Goal: Task Accomplishment & Management: Manage account settings

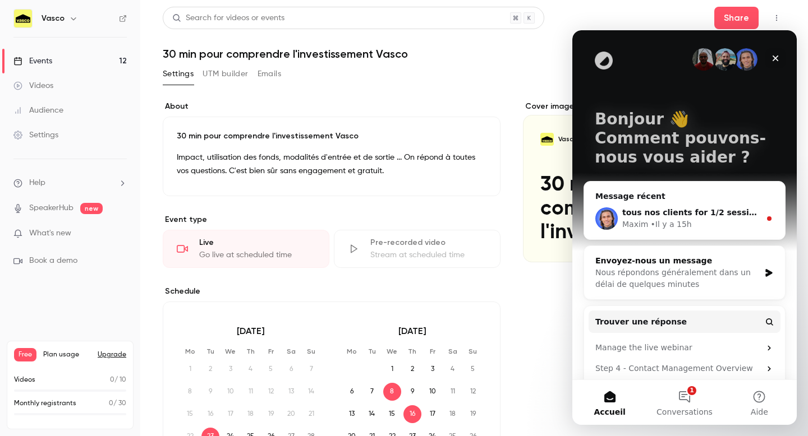
scroll to position [52, 0]
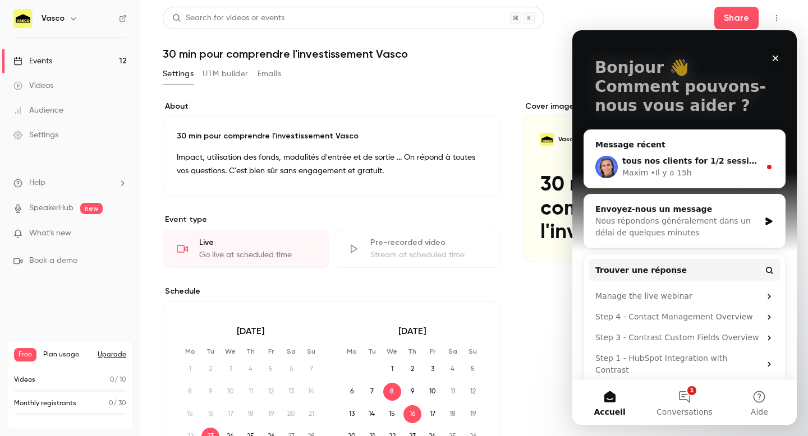
click at [510, 95] on div "**********" at bounding box center [474, 409] width 623 height 645
click at [740, 21] on button "Share" at bounding box center [736, 18] width 44 height 22
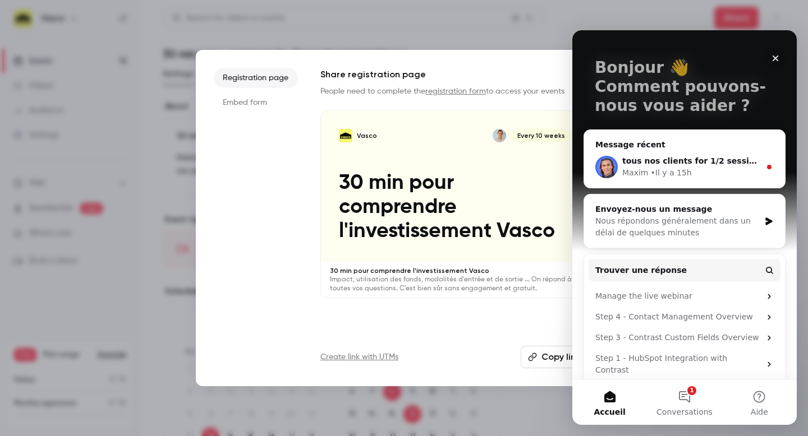
click at [565, 356] on button "Copy link" at bounding box center [554, 357] width 69 height 22
click at [266, 38] on div at bounding box center [404, 218] width 808 height 436
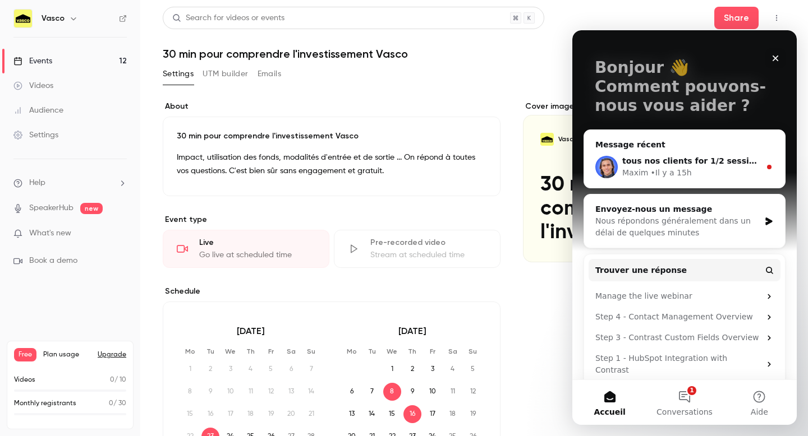
click at [265, 68] on button "Emails" at bounding box center [269, 74] width 24 height 18
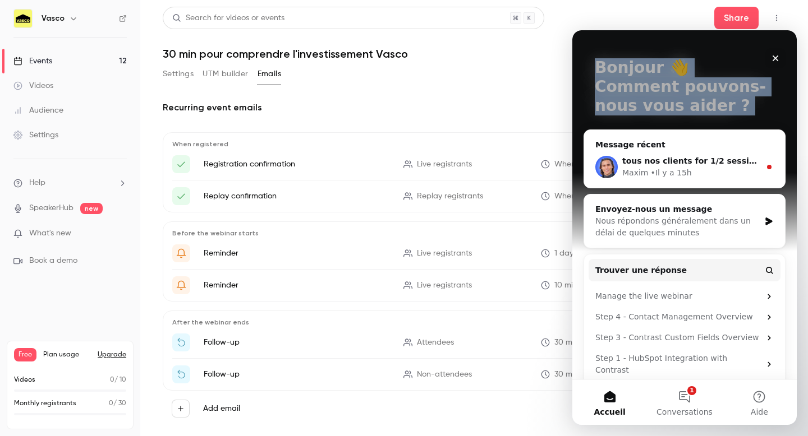
drag, startPoint x: 736, startPoint y: 45, endPoint x: 706, endPoint y: 138, distance: 97.5
click at [709, 139] on div "Bonjour 👋 Comment pouvons-nous vous aider ? Message récent tous nos clients for…" at bounding box center [684, 185] width 224 height 413
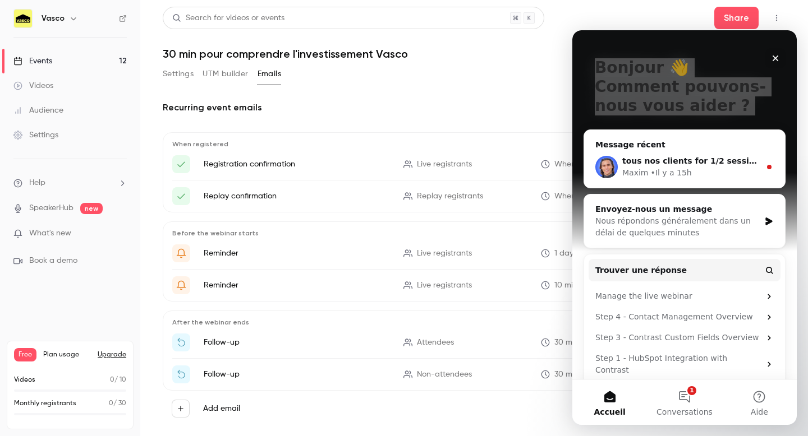
click at [179, 75] on button "Settings" at bounding box center [178, 74] width 31 height 18
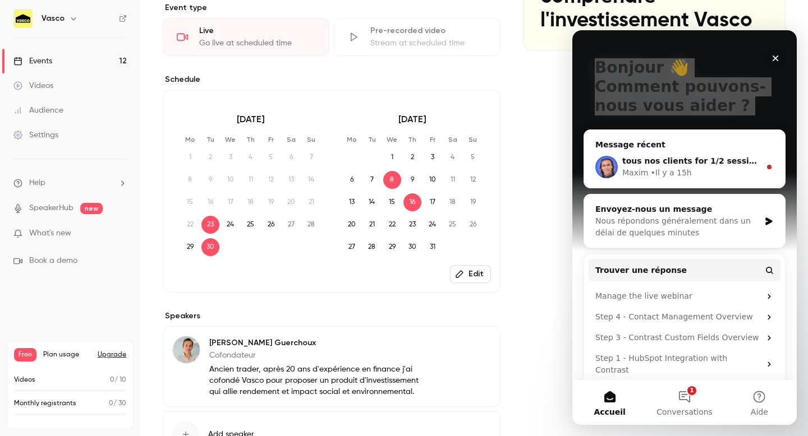
scroll to position [209, 0]
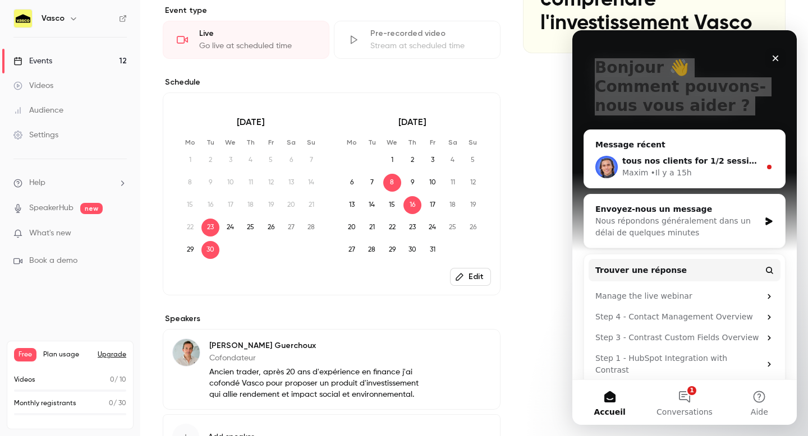
click at [486, 283] on button "Edit" at bounding box center [470, 277] width 41 height 18
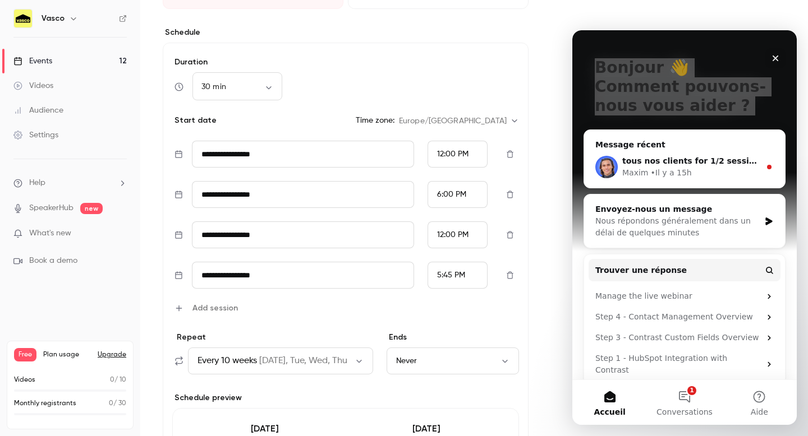
scroll to position [270, 0]
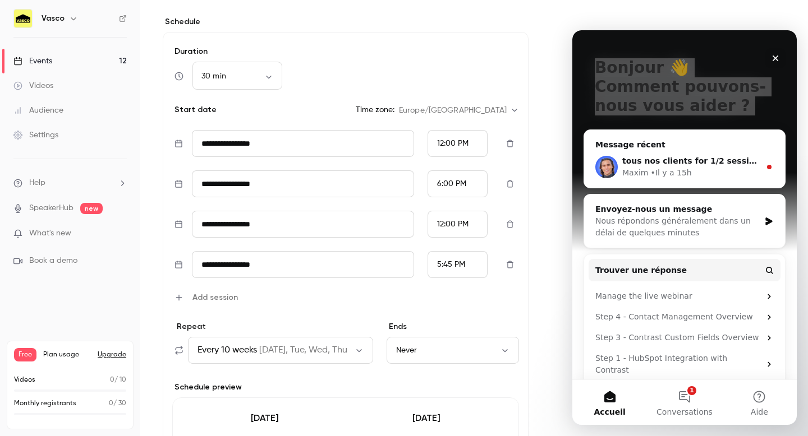
click at [315, 279] on div "**********" at bounding box center [345, 216] width 347 height 173
click at [311, 264] on input "**********" at bounding box center [303, 264] width 222 height 27
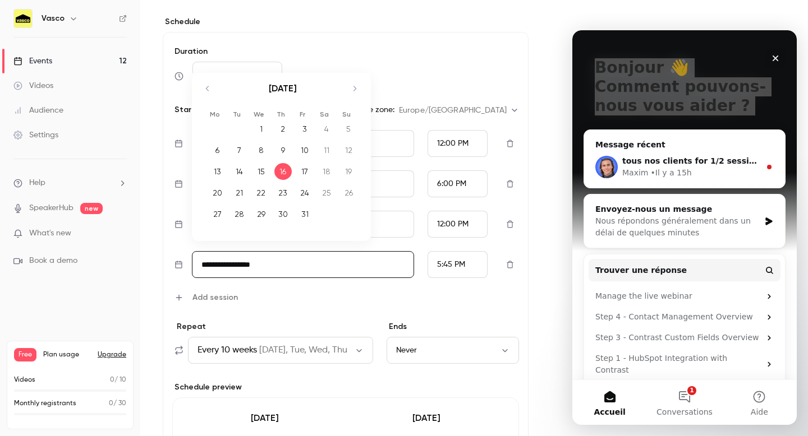
click at [262, 167] on div "15" at bounding box center [260, 171] width 17 height 17
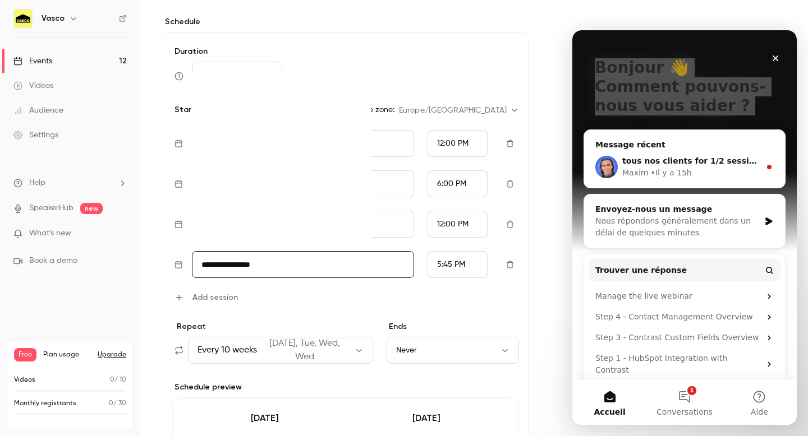
click at [354, 267] on input "**********" at bounding box center [303, 264] width 222 height 27
click at [240, 174] on div "14" at bounding box center [239, 171] width 17 height 17
type input "**********"
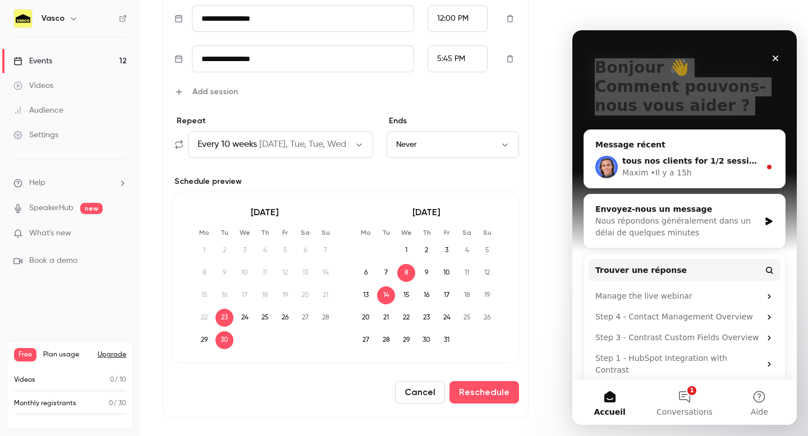
scroll to position [408, 0]
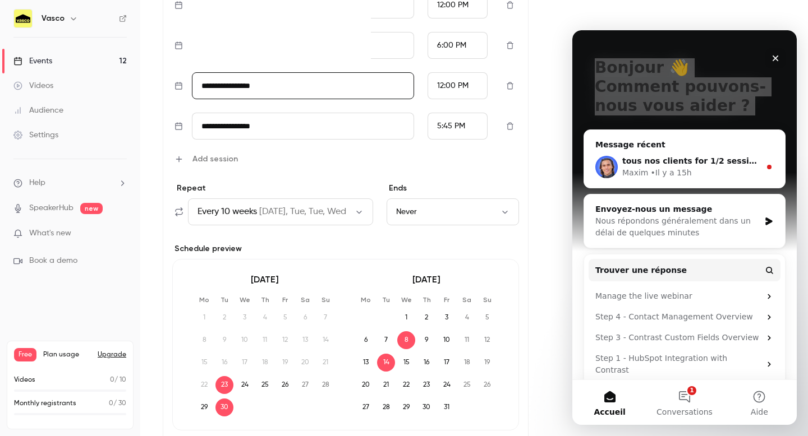
click at [283, 85] on input "**********" at bounding box center [303, 85] width 222 height 27
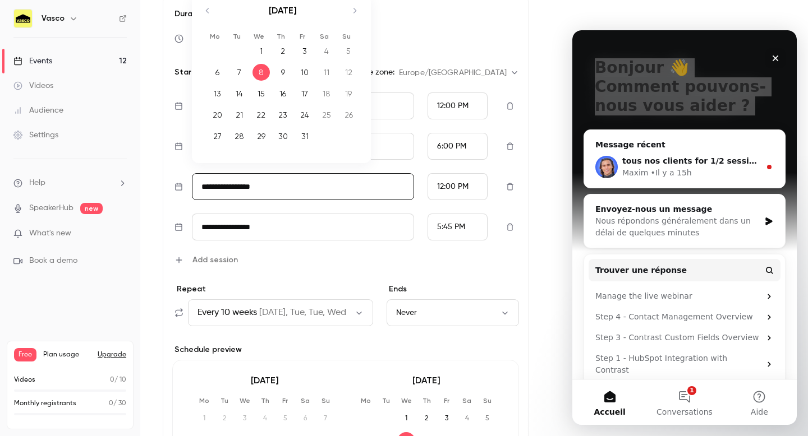
scroll to position [297, 0]
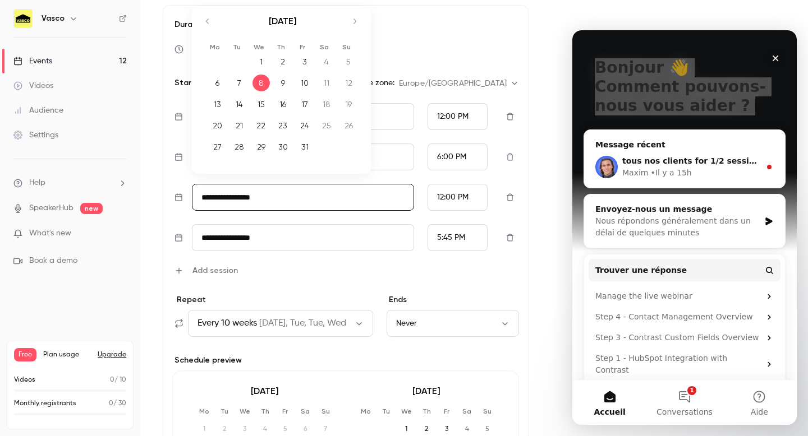
click at [281, 82] on div "9" at bounding box center [282, 83] width 17 height 17
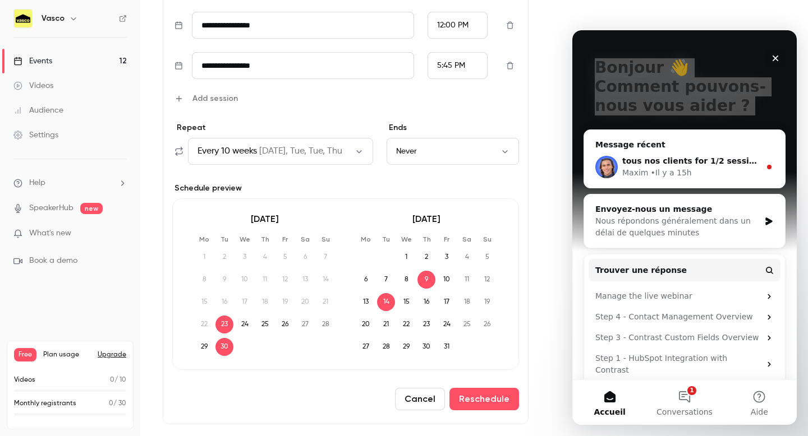
scroll to position [575, 0]
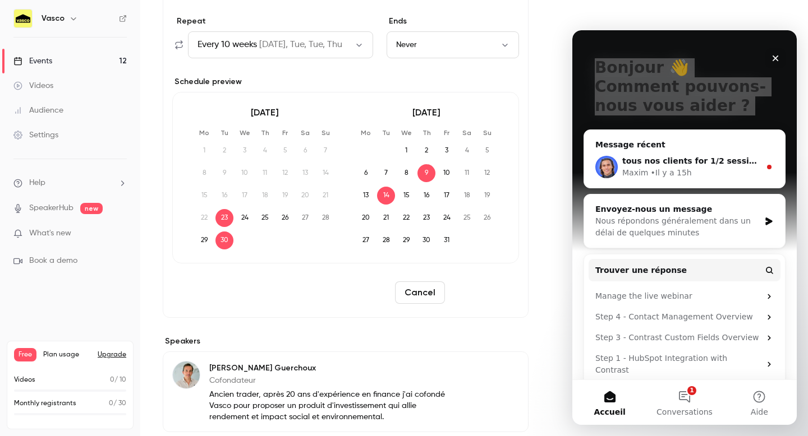
click at [498, 294] on button "Reschedule" at bounding box center [484, 293] width 70 height 22
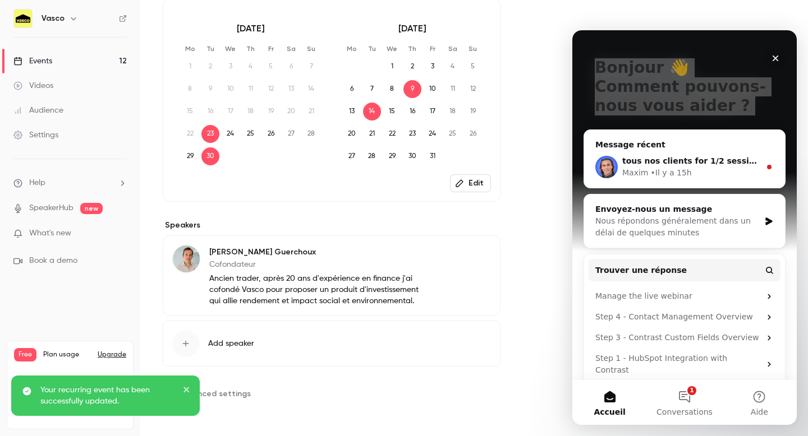
click at [183, 391] on icon "close" at bounding box center [187, 389] width 8 height 9
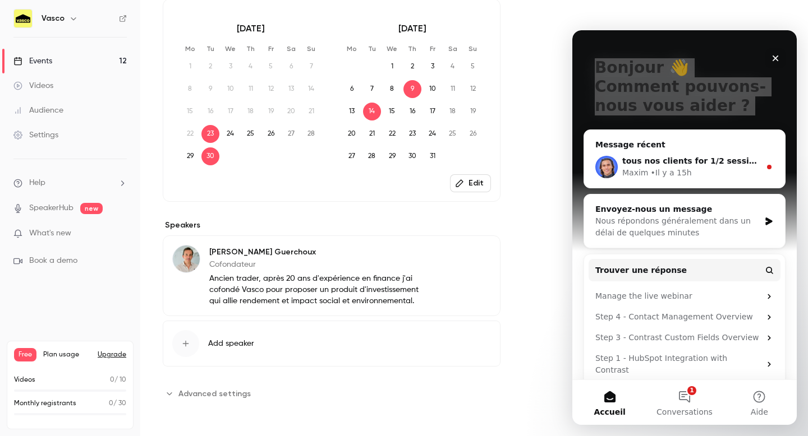
click at [52, 135] on div "Settings" at bounding box center [35, 135] width 45 height 11
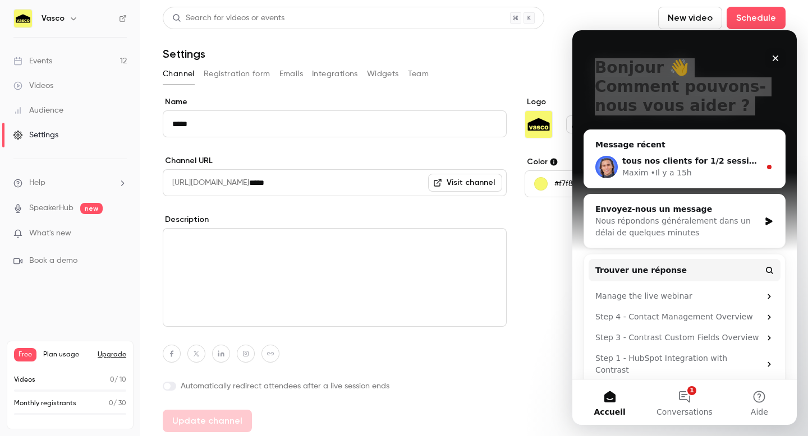
scroll to position [3, 0]
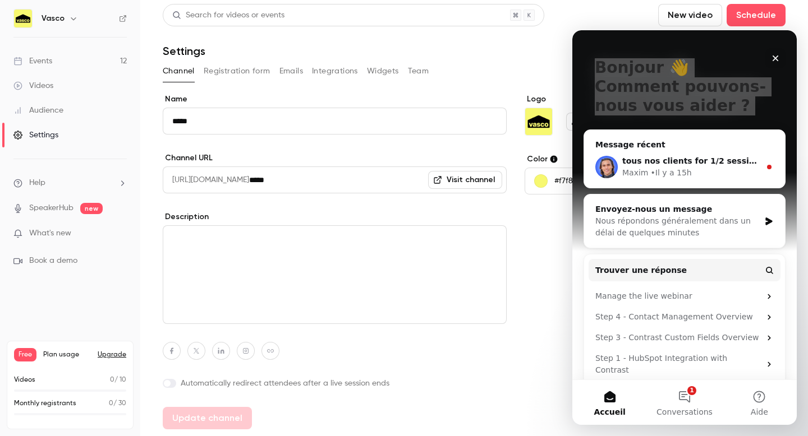
click at [424, 71] on button "Team" at bounding box center [418, 71] width 21 height 18
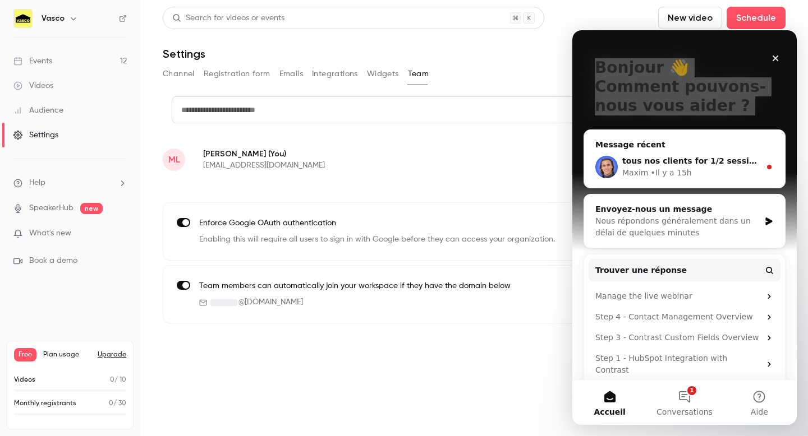
click at [270, 114] on input "text" at bounding box center [408, 109] width 473 height 27
click at [314, 111] on input "**********" at bounding box center [408, 109] width 473 height 27
type input "**********"
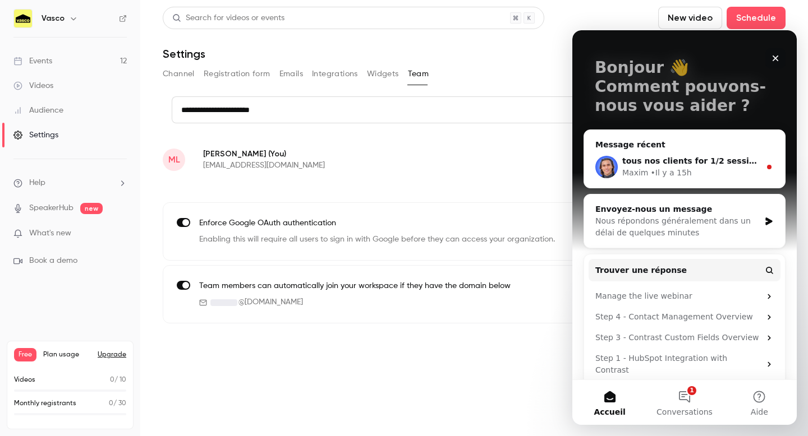
click at [777, 61] on icon "Fermer" at bounding box center [775, 58] width 9 height 9
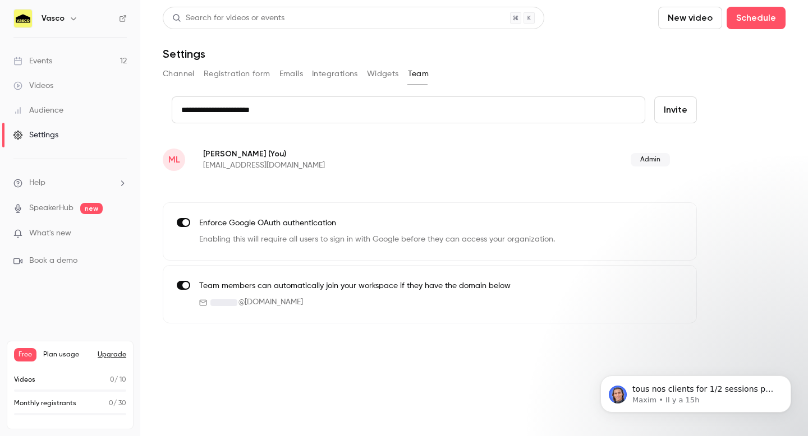
click at [689, 107] on button "Invite" at bounding box center [675, 109] width 43 height 27
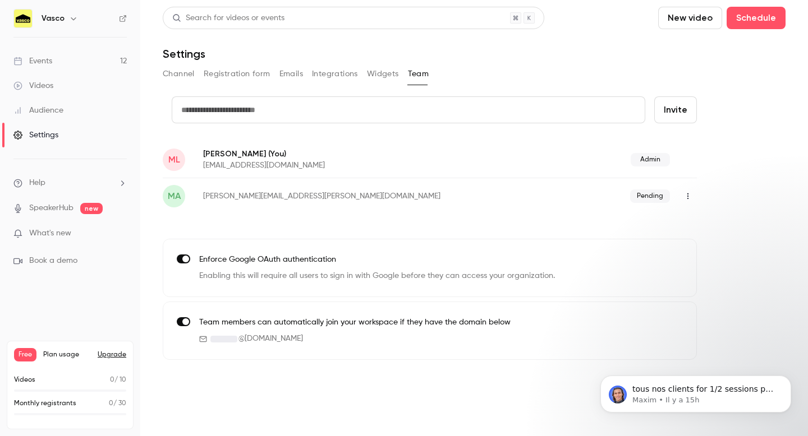
click at [394, 75] on button "Widgets" at bounding box center [383, 74] width 32 height 18
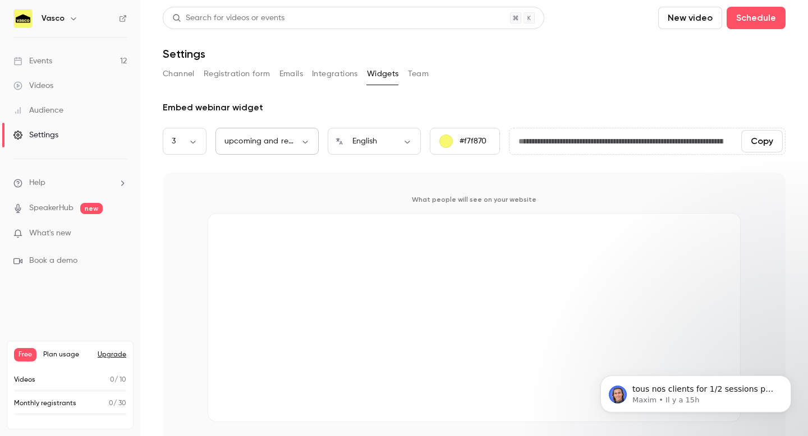
click at [279, 138] on body "**********" at bounding box center [404, 218] width 808 height 436
click at [421, 99] on div at bounding box center [404, 218] width 808 height 436
click at [48, 56] on div "Events" at bounding box center [32, 61] width 39 height 11
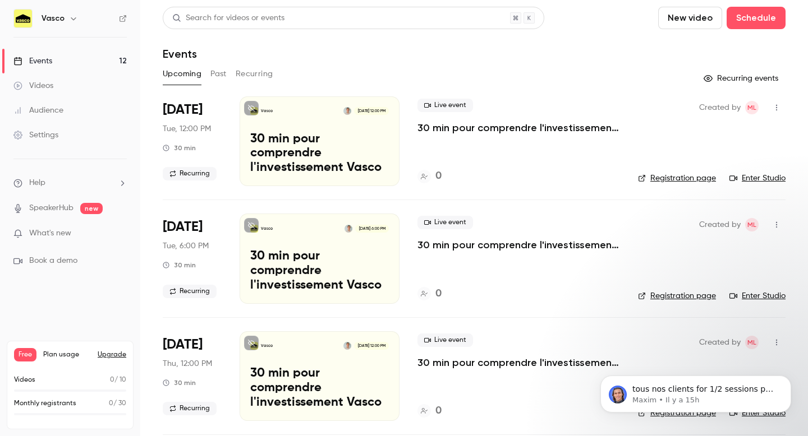
click at [442, 126] on p "30 min pour comprendre l'investissement Vasco" at bounding box center [518, 127] width 202 height 13
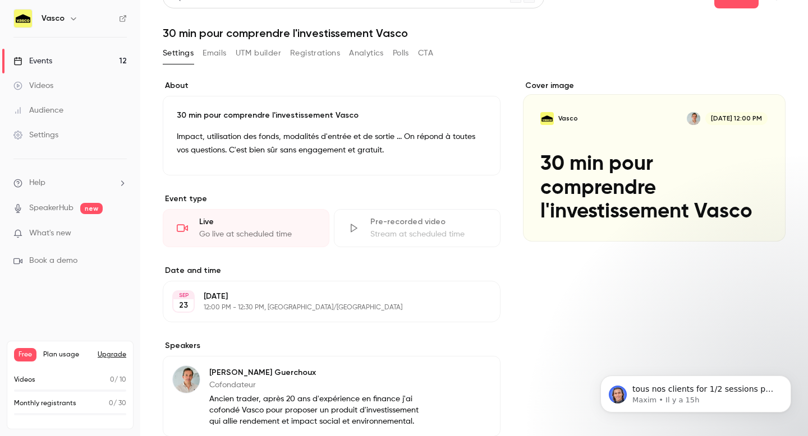
scroll to position [130, 0]
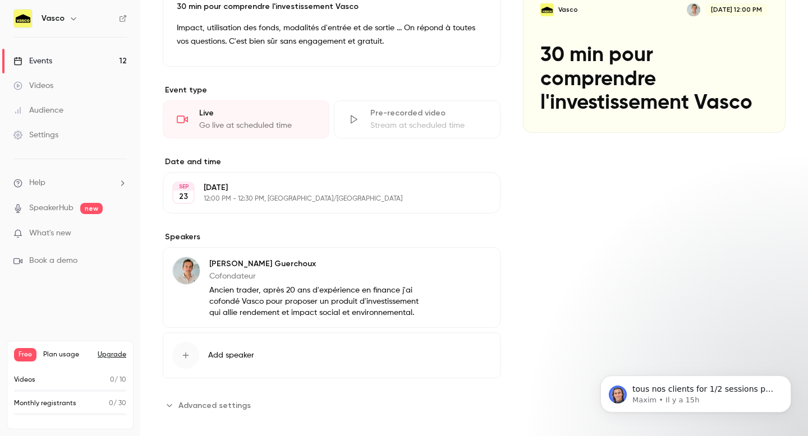
click at [465, 266] on button "Edit" at bounding box center [470, 266] width 41 height 18
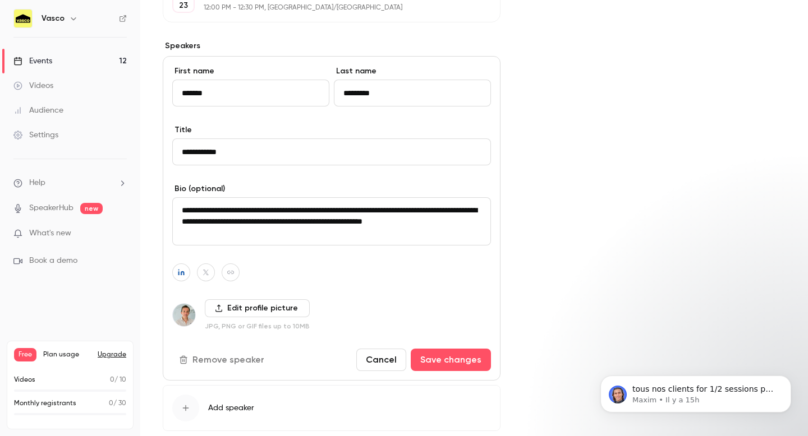
scroll to position [385, 0]
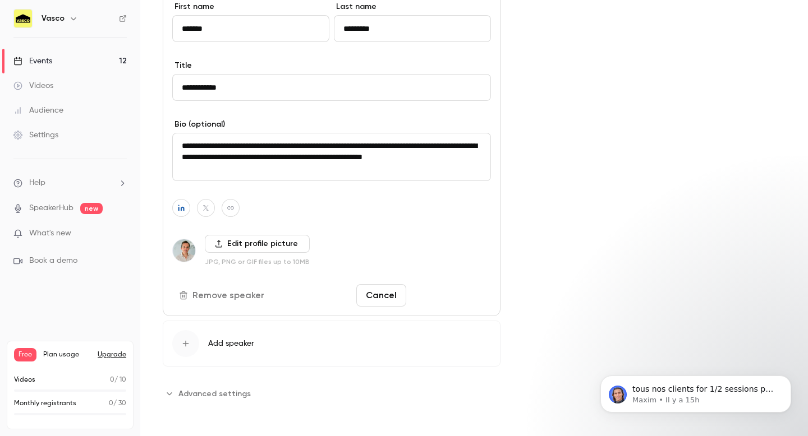
click at [448, 297] on button "Save changes" at bounding box center [451, 295] width 80 height 22
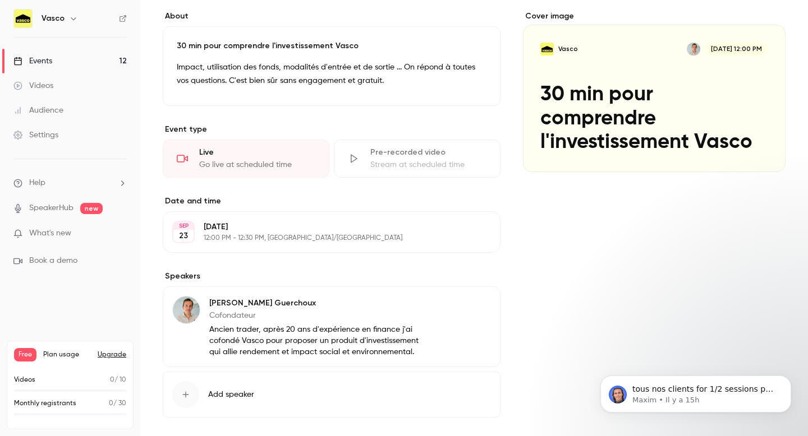
scroll to position [141, 0]
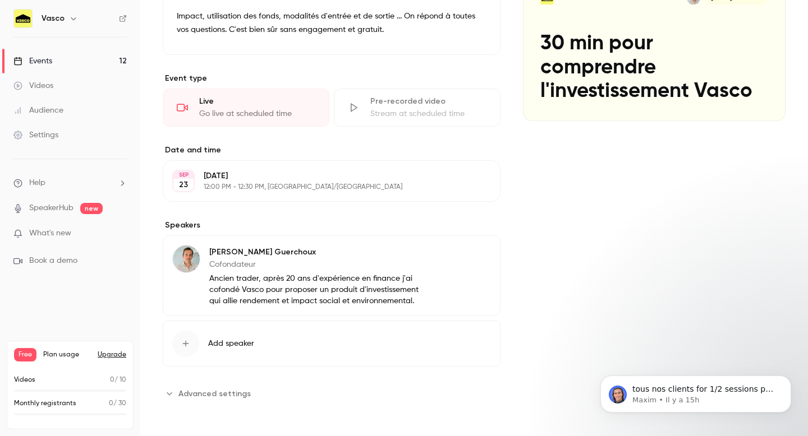
click at [189, 394] on span "Advanced settings" at bounding box center [214, 394] width 72 height 12
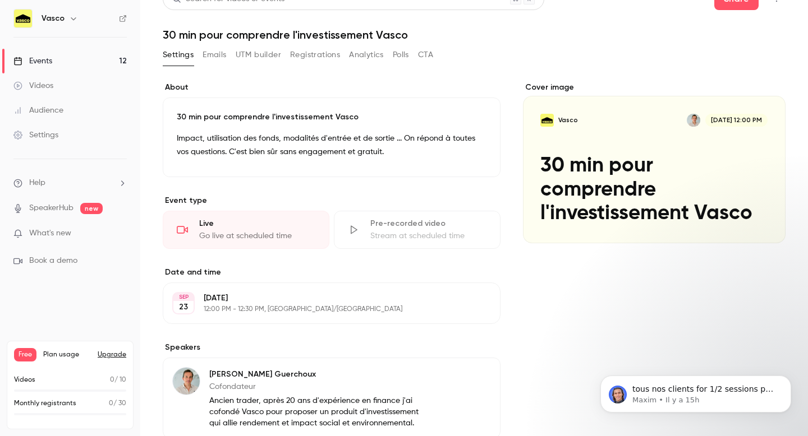
scroll to position [0, 0]
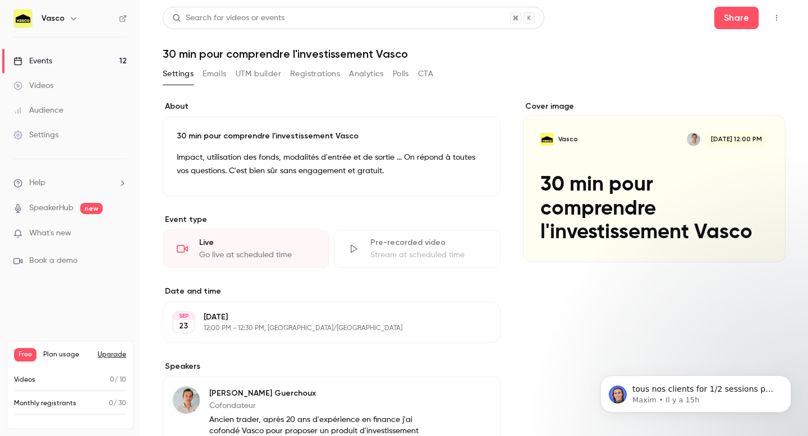
click at [216, 73] on button "Emails" at bounding box center [214, 74] width 24 height 18
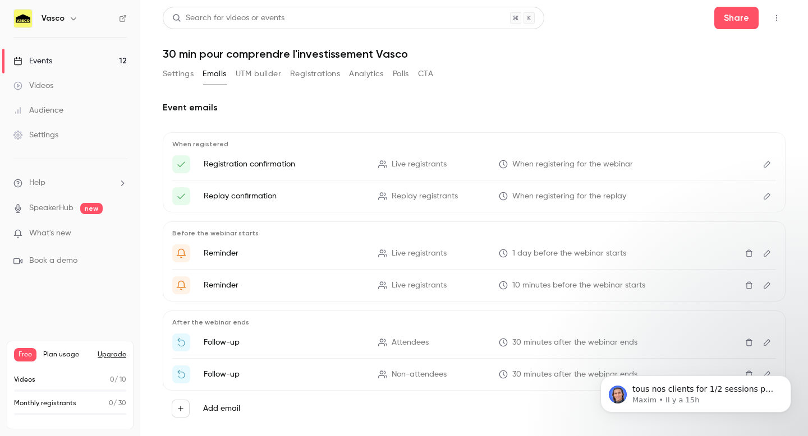
click at [170, 77] on button "Settings" at bounding box center [178, 74] width 31 height 18
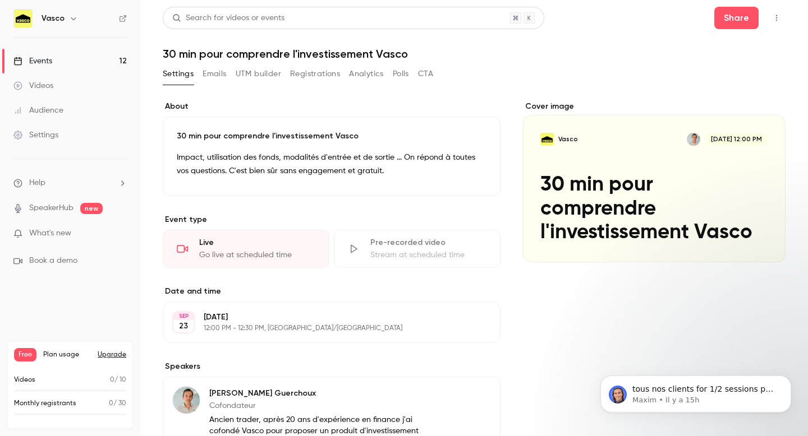
click at [777, 14] on icon "button" at bounding box center [776, 18] width 9 height 8
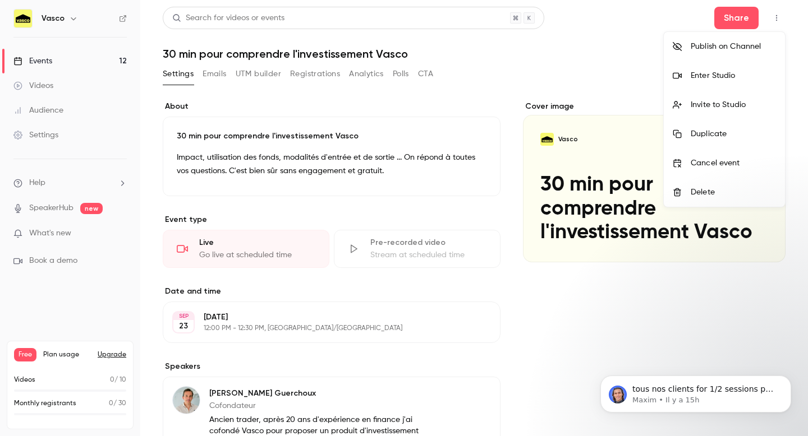
click at [726, 102] on div "Invite to Studio" at bounding box center [732, 104] width 85 height 11
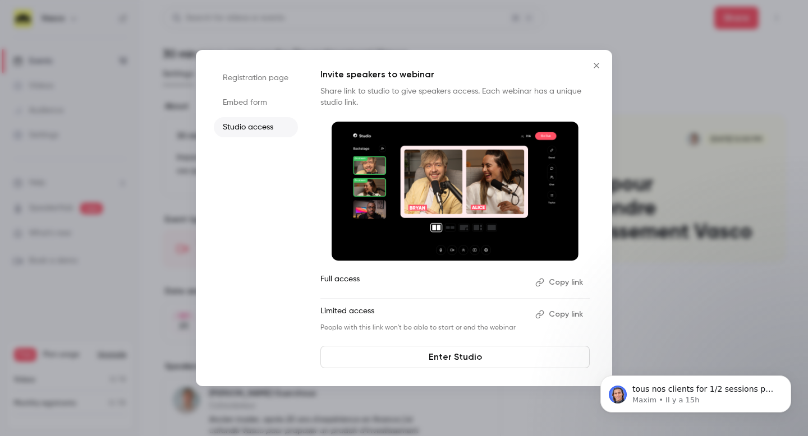
click at [434, 356] on link "Enter Studio" at bounding box center [454, 357] width 269 height 22
click at [260, 99] on li "Embed form" at bounding box center [256, 103] width 84 height 20
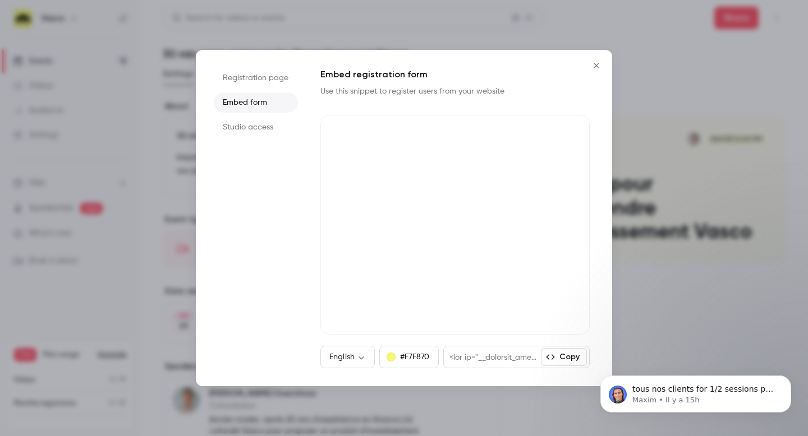
click at [257, 76] on li "Registration page" at bounding box center [256, 78] width 84 height 20
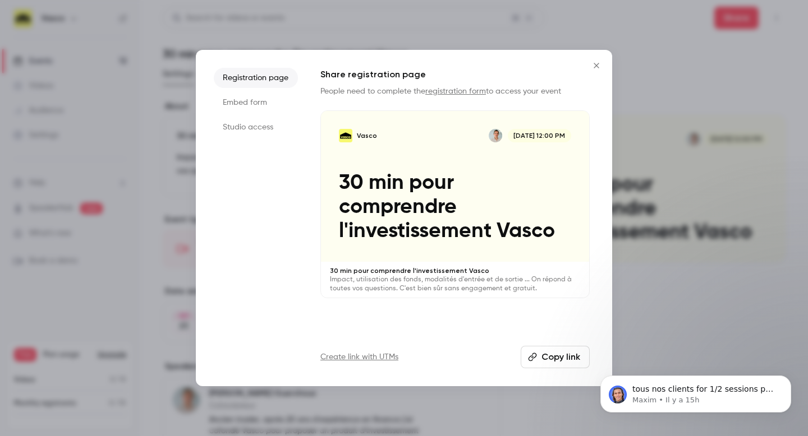
click at [598, 67] on icon "Close" at bounding box center [595, 65] width 13 height 9
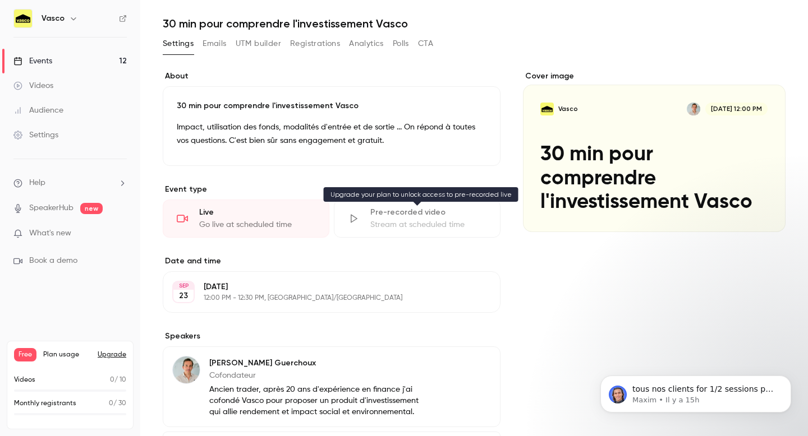
scroll to position [11, 0]
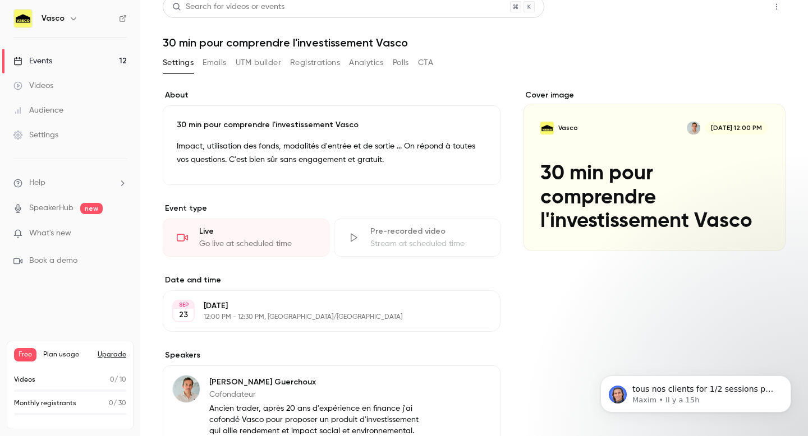
click at [745, 4] on button "Share" at bounding box center [736, 7] width 44 height 22
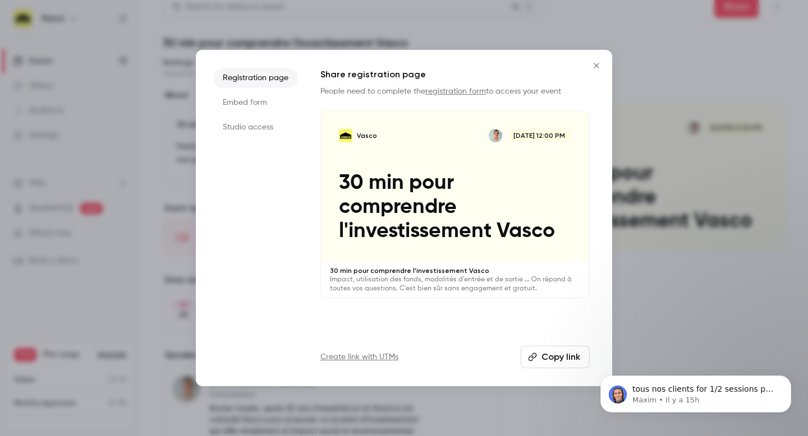
click at [574, 360] on button "Copy link" at bounding box center [554, 357] width 69 height 22
